Goal: Task Accomplishment & Management: Use online tool/utility

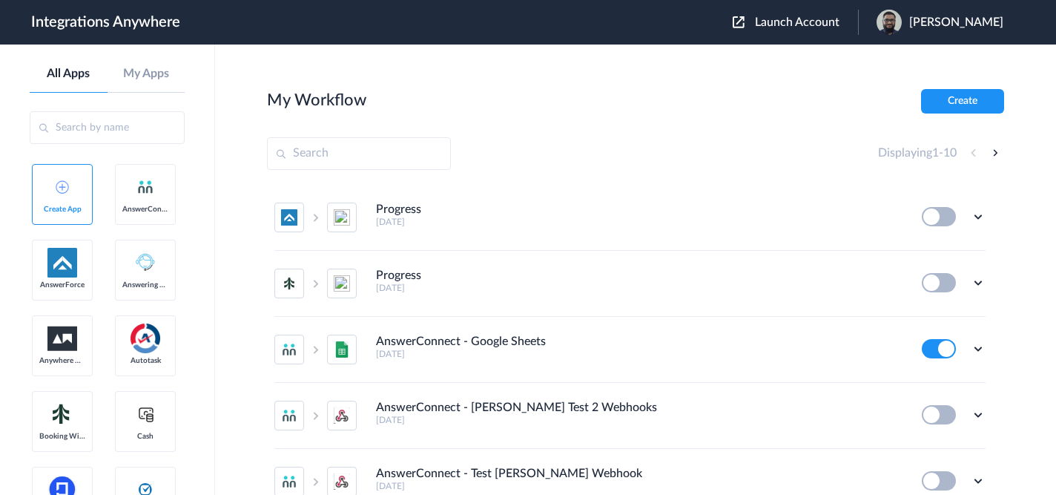
click at [809, 22] on span "Launch Account" at bounding box center [797, 22] width 85 height 12
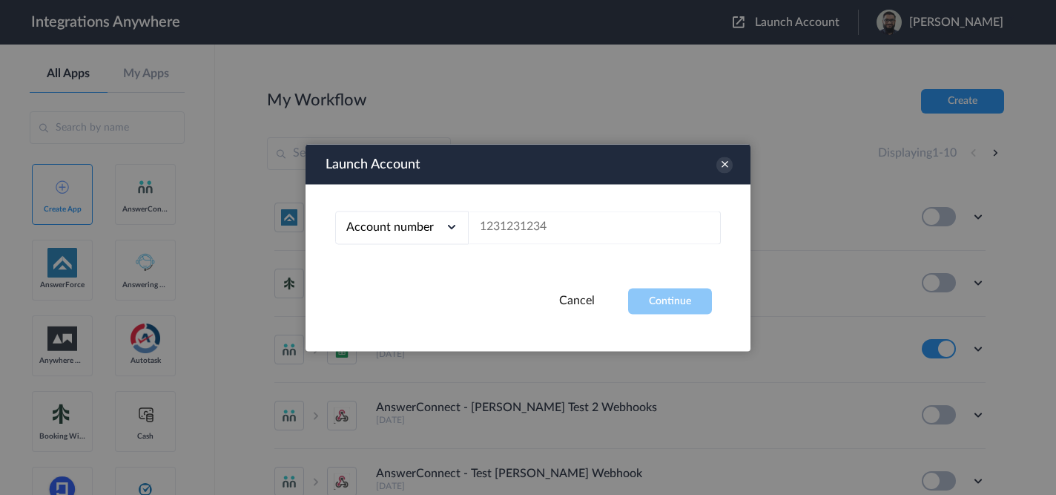
drag, startPoint x: 553, startPoint y: 253, endPoint x: 557, endPoint y: 246, distance: 7.6
click at [553, 253] on div "Account number Account number Email address" at bounding box center [528, 236] width 445 height 104
click at [563, 221] on input "text" at bounding box center [595, 227] width 252 height 33
paste input "3365694041"
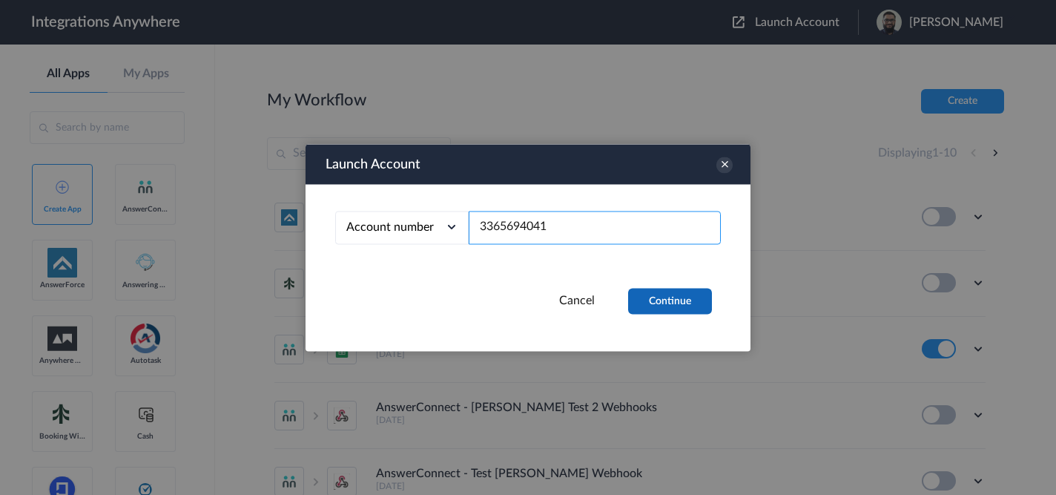
type input "3365694041"
click at [667, 306] on button "Continue" at bounding box center [670, 301] width 84 height 26
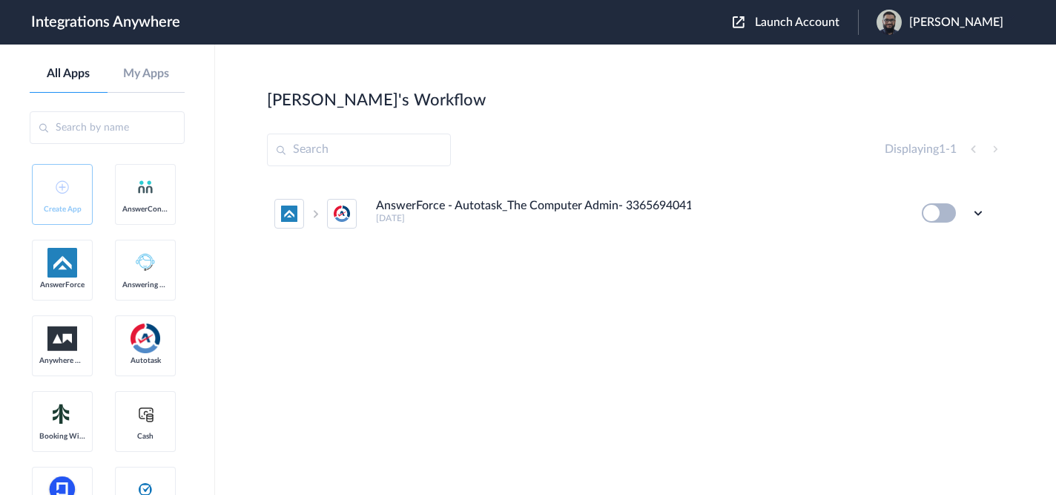
click at [971, 217] on icon at bounding box center [978, 212] width 15 height 15
click at [913, 260] on li "Edit" at bounding box center [938, 247] width 96 height 27
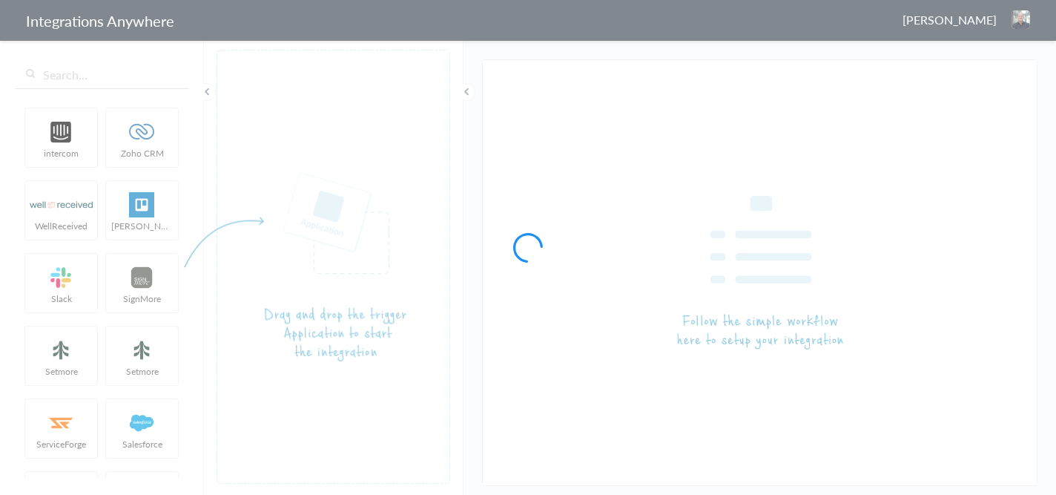
type input "AnswerForce - Autotask_The Computer Admin- 3365694041"
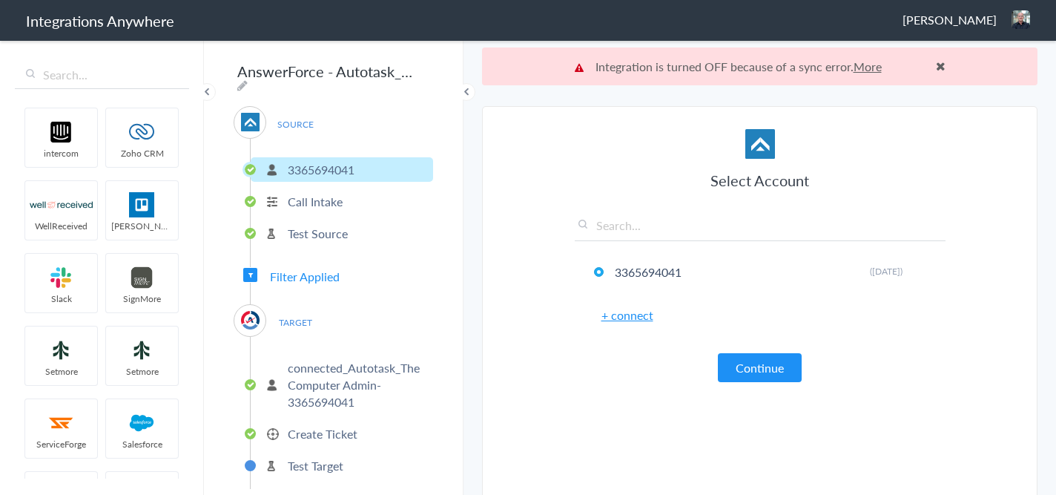
click at [356, 387] on p "connected_Autotask_The Computer Admin- 3365694041" at bounding box center [359, 384] width 142 height 51
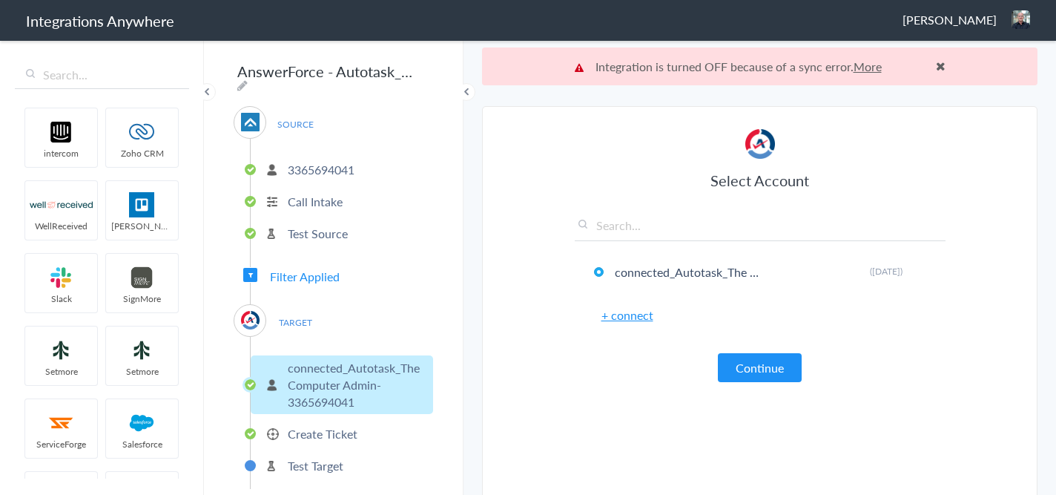
click at [354, 425] on p "Create Ticket" at bounding box center [323, 433] width 70 height 17
